Goal: Information Seeking & Learning: Understand process/instructions

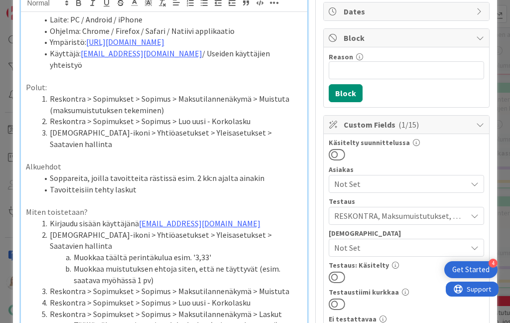
scroll to position [95, 0]
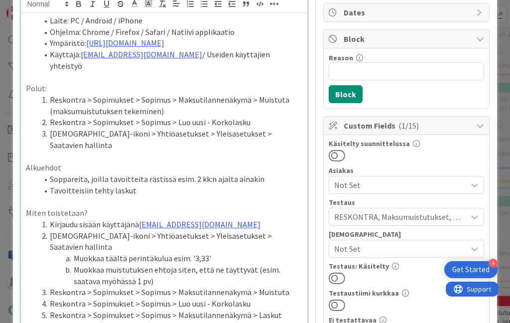
click at [98, 207] on p "Miten toistetaan?" at bounding box center [164, 212] width 277 height 11
click at [96, 196] on p at bounding box center [164, 201] width 277 height 11
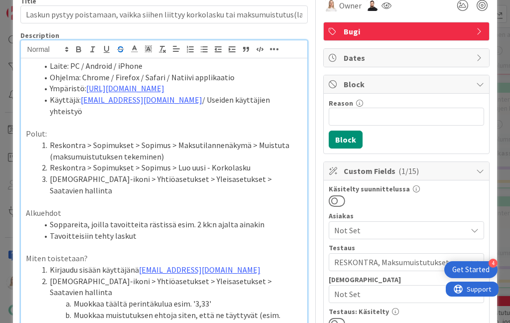
scroll to position [52, 0]
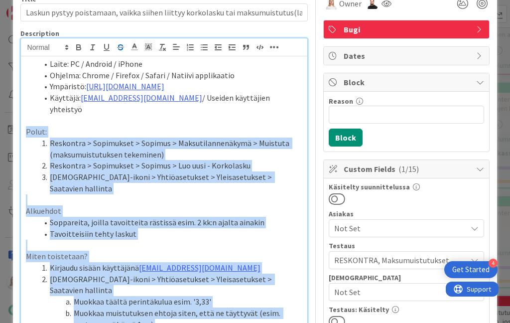
drag, startPoint x: 27, startPoint y: 120, endPoint x: 88, endPoint y: 293, distance: 183.6
click at [84, 239] on p at bounding box center [164, 244] width 277 height 11
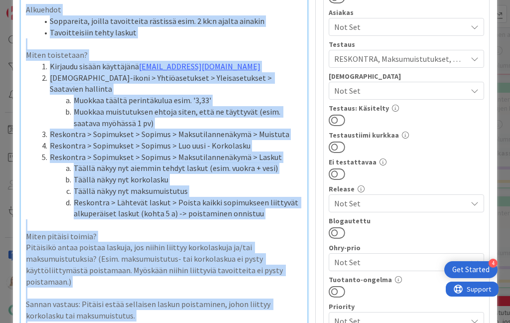
scroll to position [269, 0]
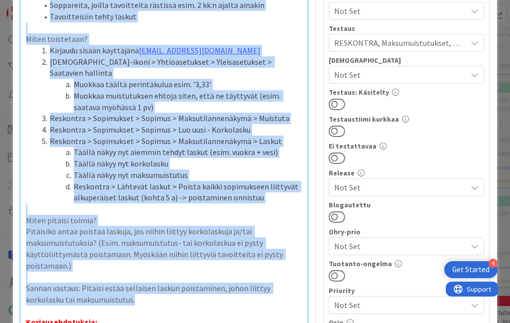
drag, startPoint x: 26, startPoint y: 185, endPoint x: 114, endPoint y: 263, distance: 117.8
click at [114, 263] on div "Laite: PC / Android / iPhone Ohjelma: Chrome / Firefox / Safari / Natiivi appli…" at bounding box center [164, 122] width 287 height 566
click at [114, 282] on p "Sannan vastaus: Pitäisi estää sellaisen laskun poistaminen, johon liittyy korko…" at bounding box center [164, 293] width 277 height 22
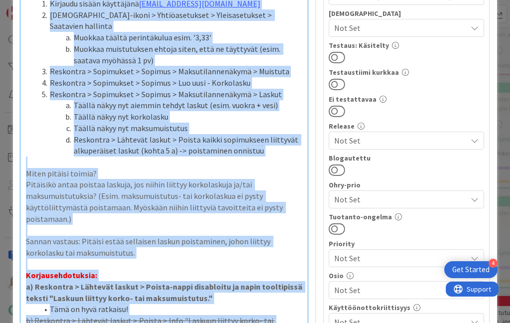
scroll to position [316, 0]
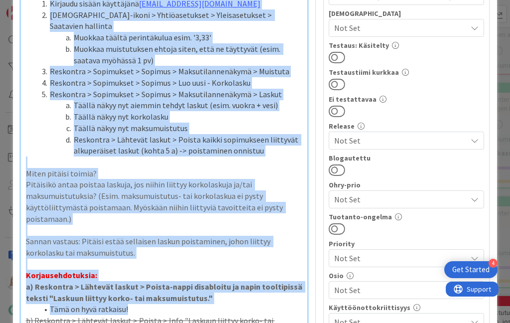
drag, startPoint x: 24, startPoint y: 60, endPoint x: 167, endPoint y: 267, distance: 251.2
click at [167, 267] on div "Laite: PC / Android / iPhone Ohjelma: Chrome / Firefox / Safari / Natiivi appli…" at bounding box center [164, 75] width 287 height 566
copy div "Loremipsu Dolorsitam, consec adipiscinge seddoeiu temp. 5 in:u labore etdolor M…"
click at [181, 179] on p "Pitäisikö antaa poistaa laskuja, jos niihin liittyy korkolaskuja ja/tai maksumu…" at bounding box center [164, 201] width 277 height 45
